Goal: Obtain resource: Download file/media

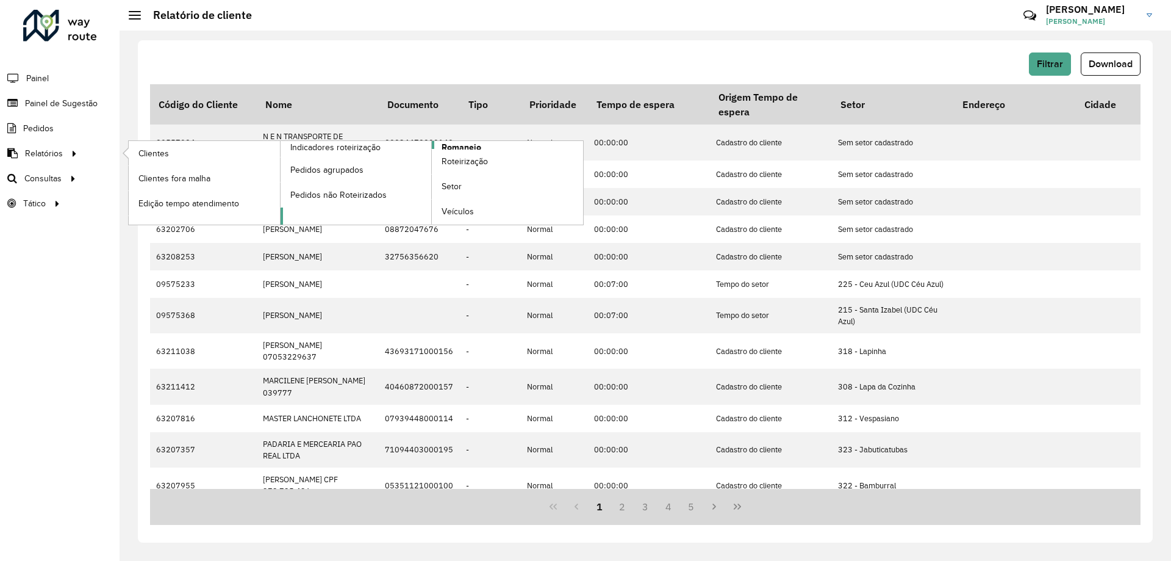
click at [478, 144] on span "Romaneio" at bounding box center [462, 147] width 40 height 13
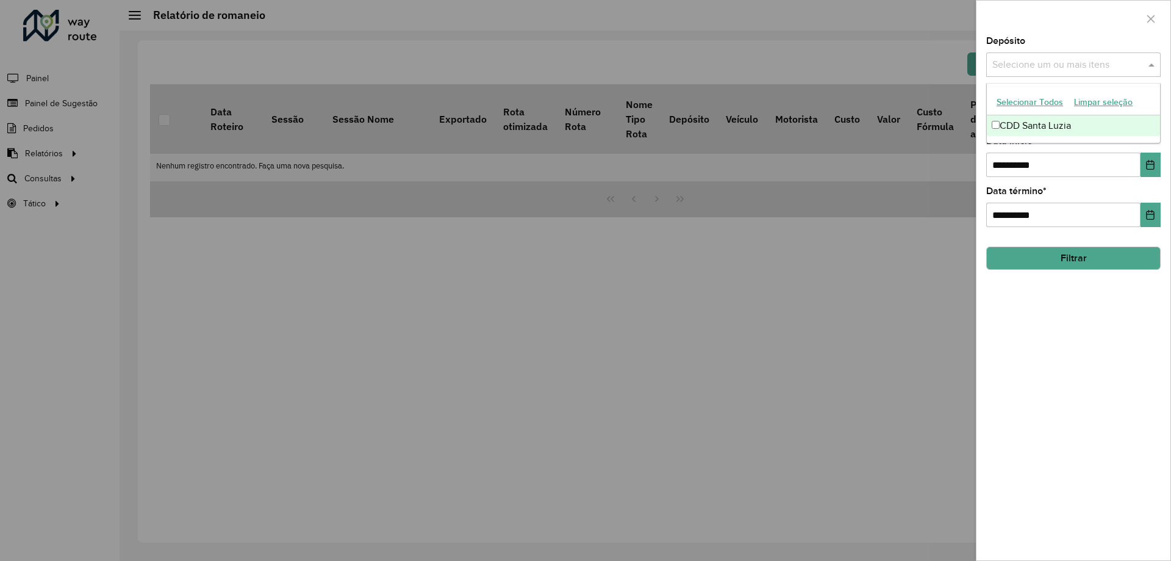
click at [1046, 55] on div "Selecione um ou mais itens" at bounding box center [1073, 64] width 174 height 24
click at [1037, 121] on div "CDD Santa Luzia" at bounding box center [1073, 125] width 173 height 21
click at [1077, 14] on div at bounding box center [1074, 19] width 194 height 36
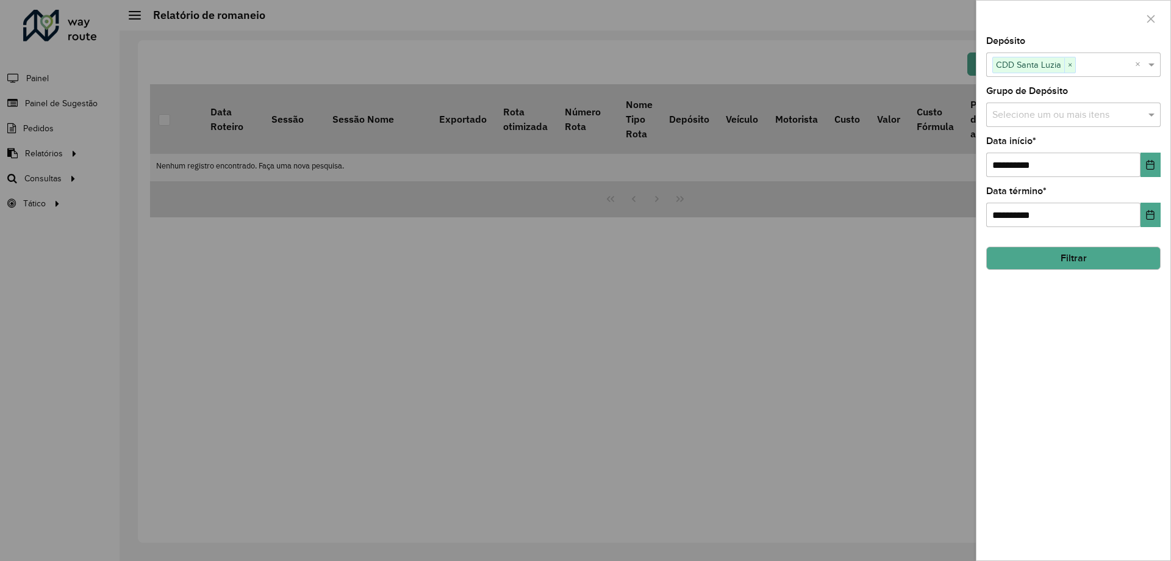
click at [1082, 106] on div "Selecione um ou mais itens" at bounding box center [1073, 114] width 174 height 24
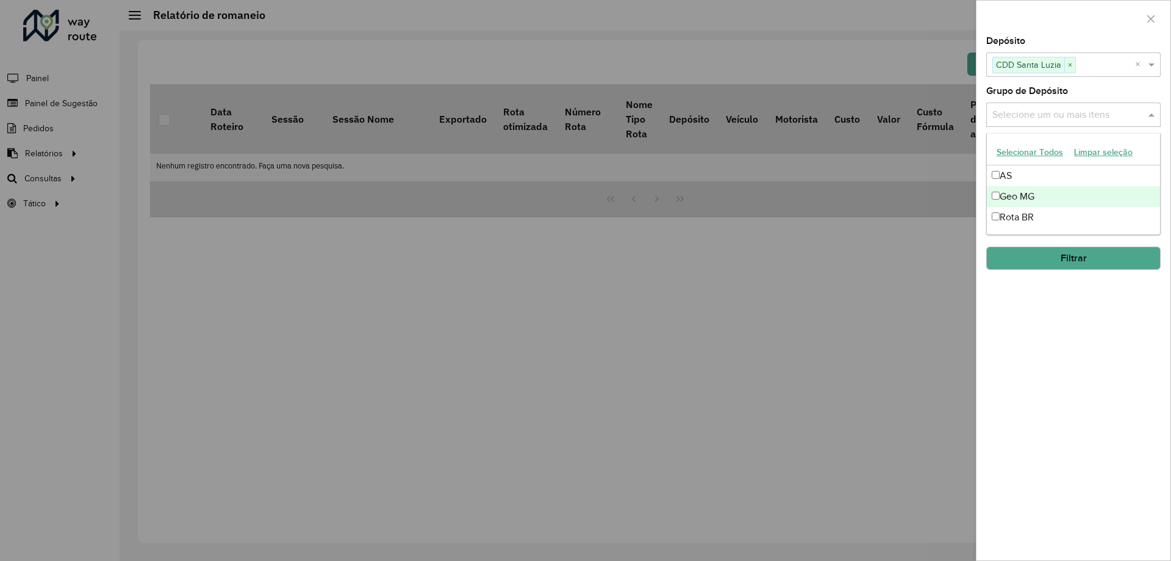
click at [1032, 189] on div "Geo MG" at bounding box center [1073, 196] width 173 height 21
click at [1148, 302] on div "**********" at bounding box center [1074, 298] width 194 height 523
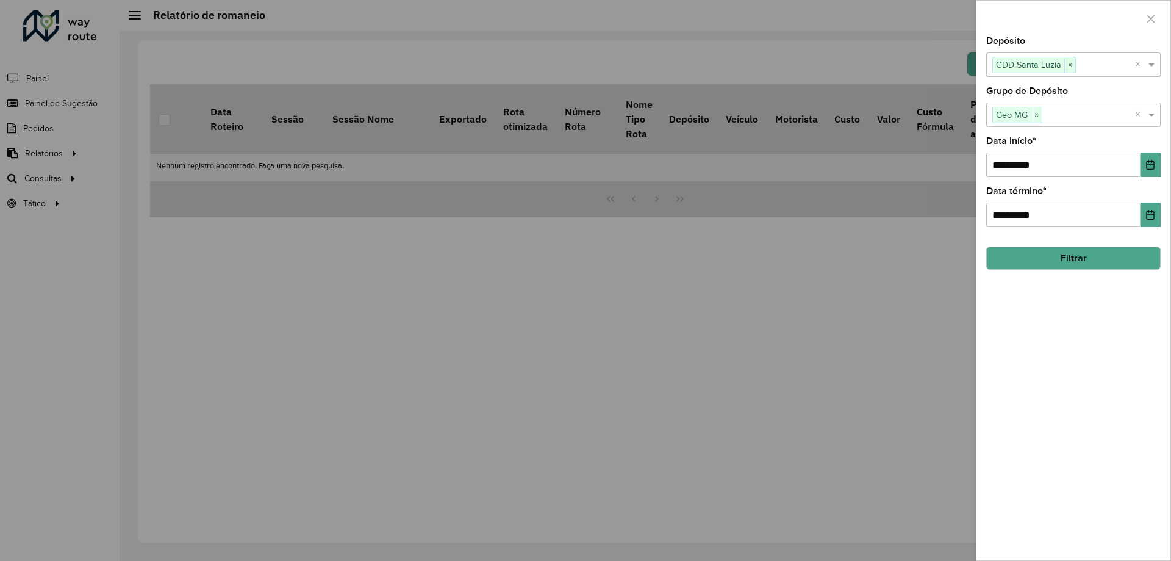
click at [1091, 254] on button "Filtrar" at bounding box center [1073, 257] width 174 height 23
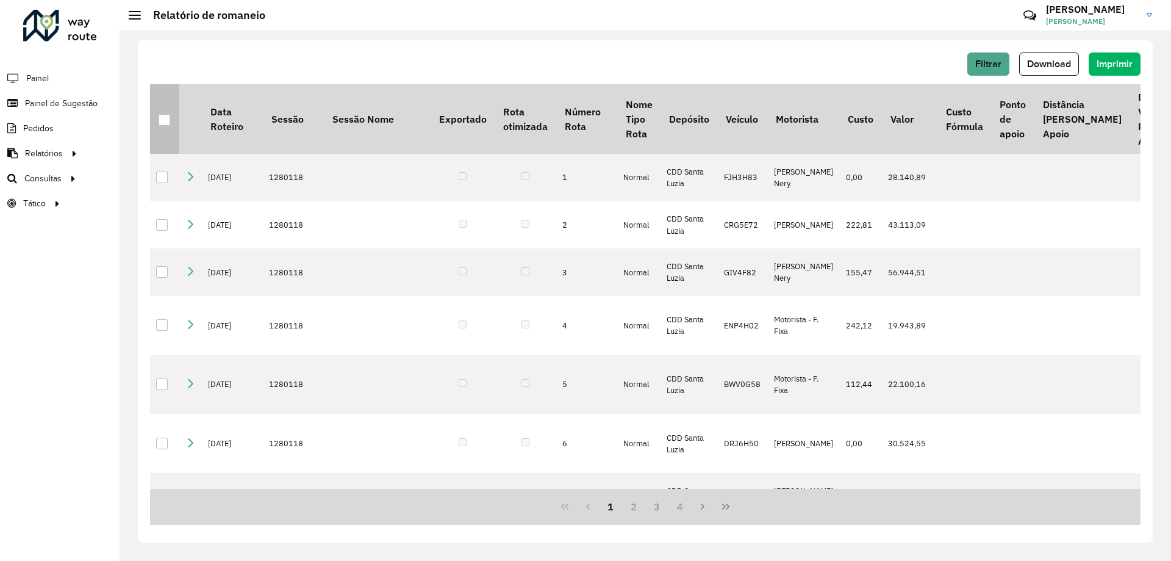
click at [165, 117] on div at bounding box center [165, 120] width 12 height 12
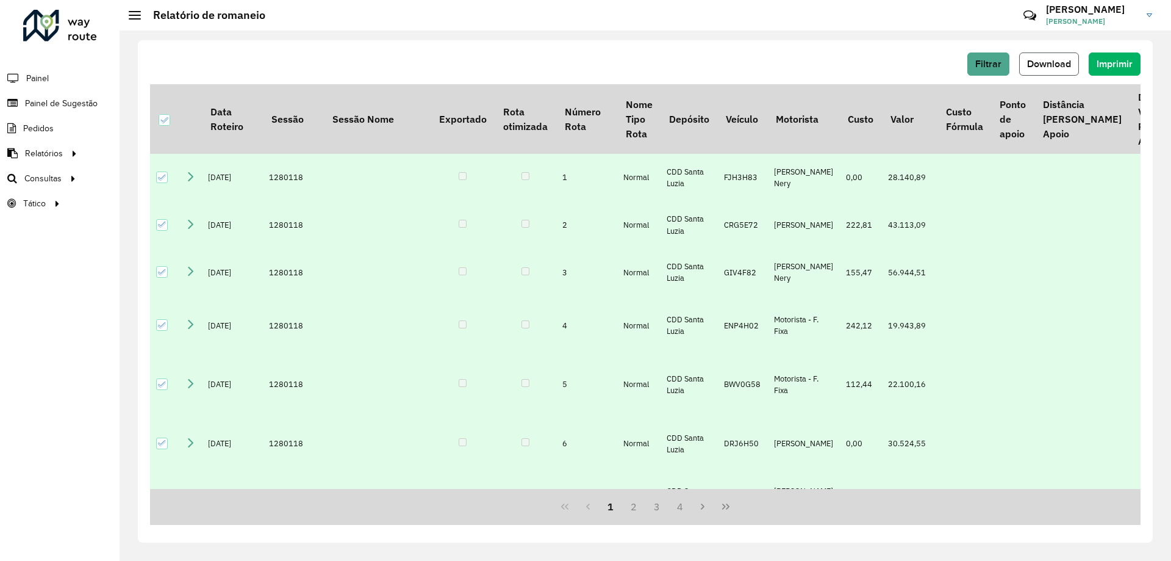
click at [1057, 63] on span "Download" at bounding box center [1049, 64] width 44 height 10
